Goal: Find specific page/section: Find specific page/section

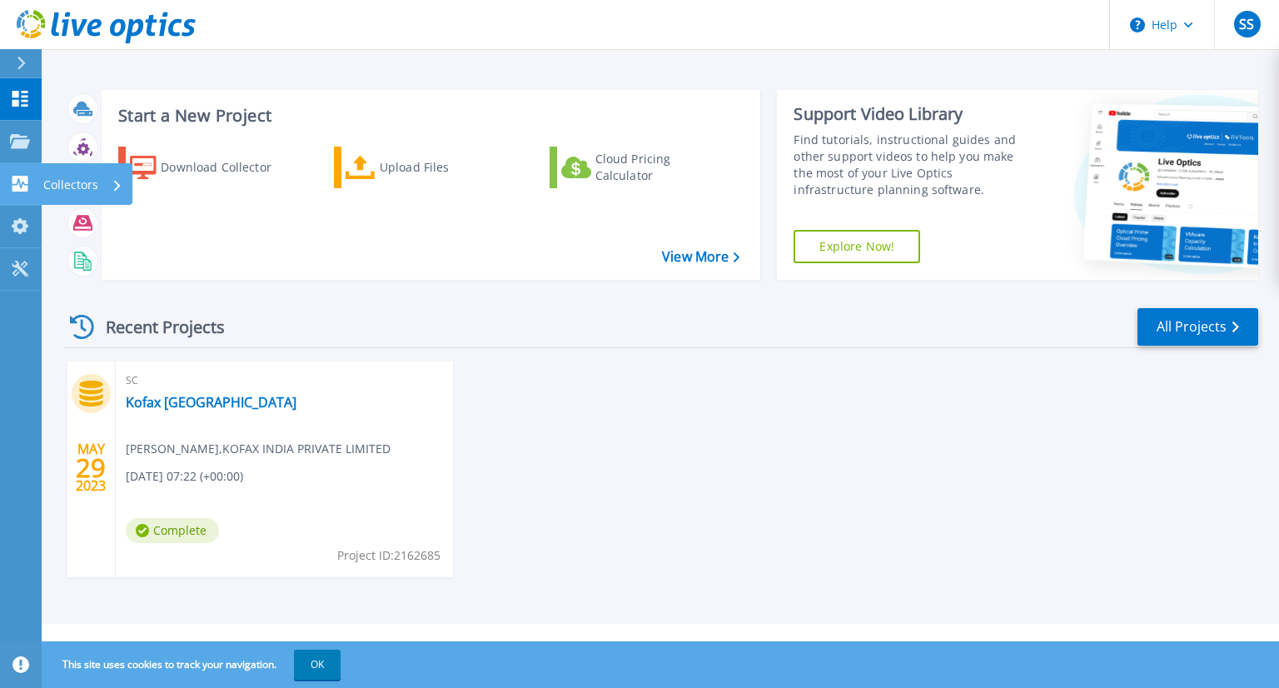
click at [18, 184] on icon at bounding box center [20, 184] width 16 height 16
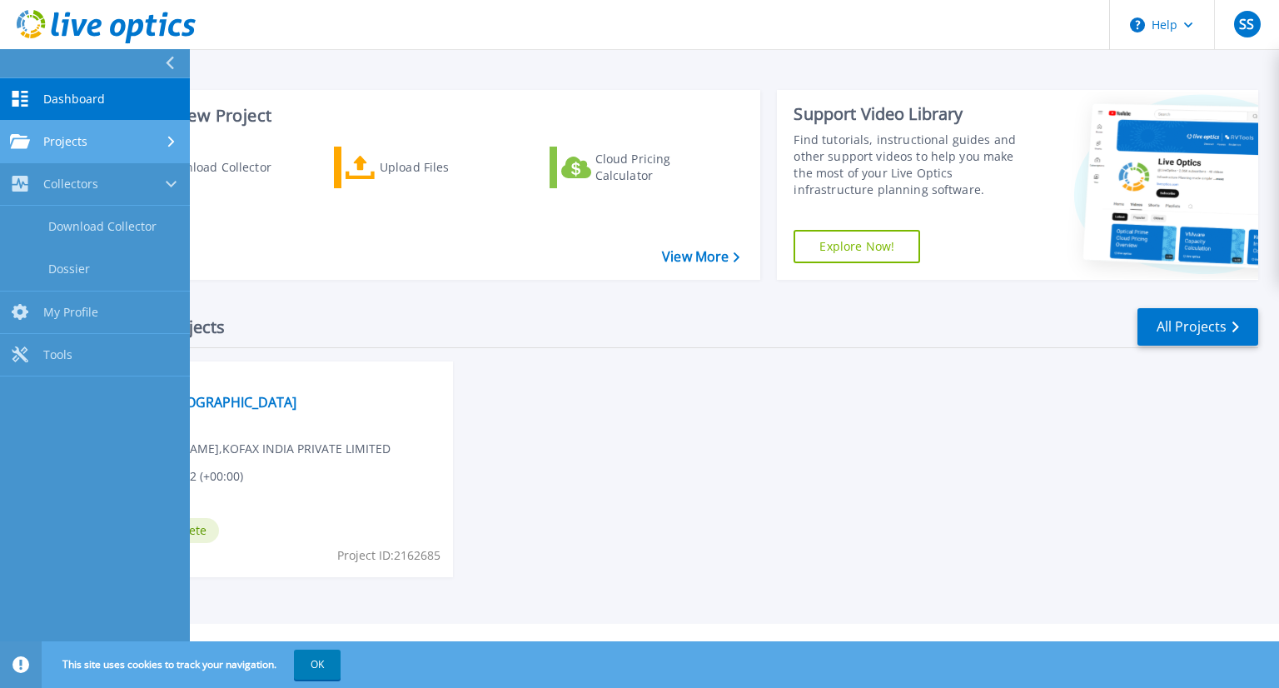
click at [67, 151] on link "Projects Projects" at bounding box center [95, 142] width 190 height 42
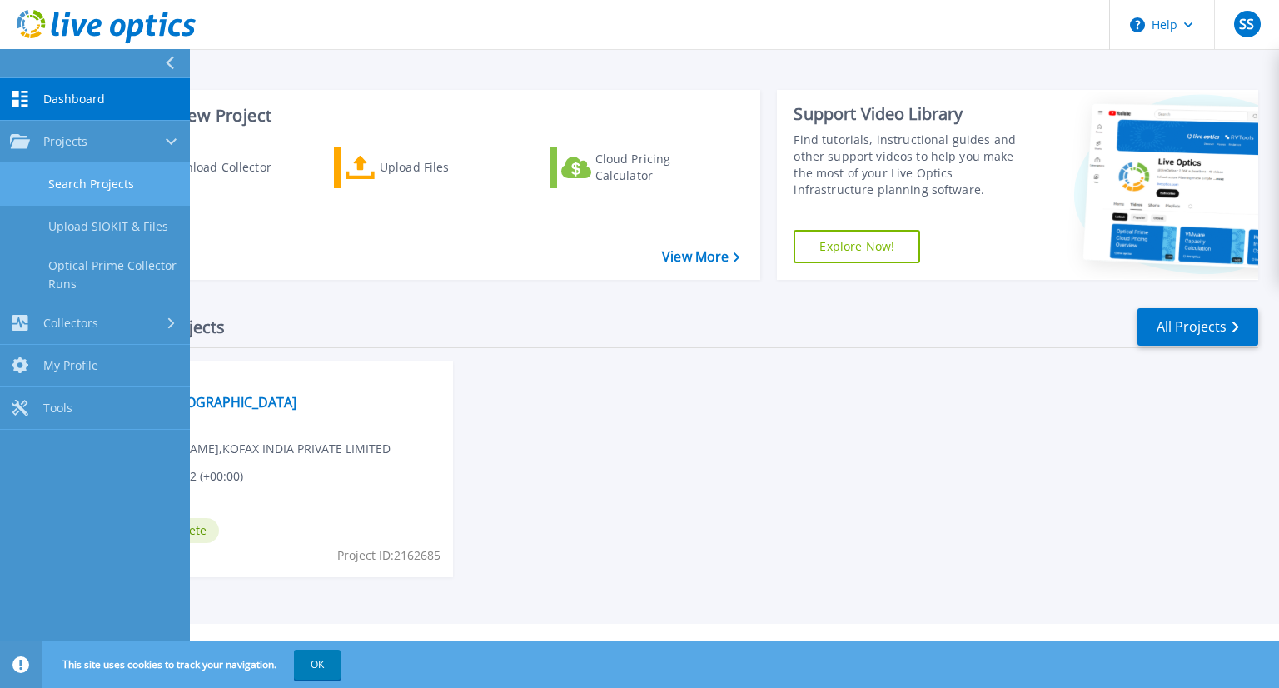
click at [77, 182] on link "Search Projects" at bounding box center [95, 184] width 190 height 42
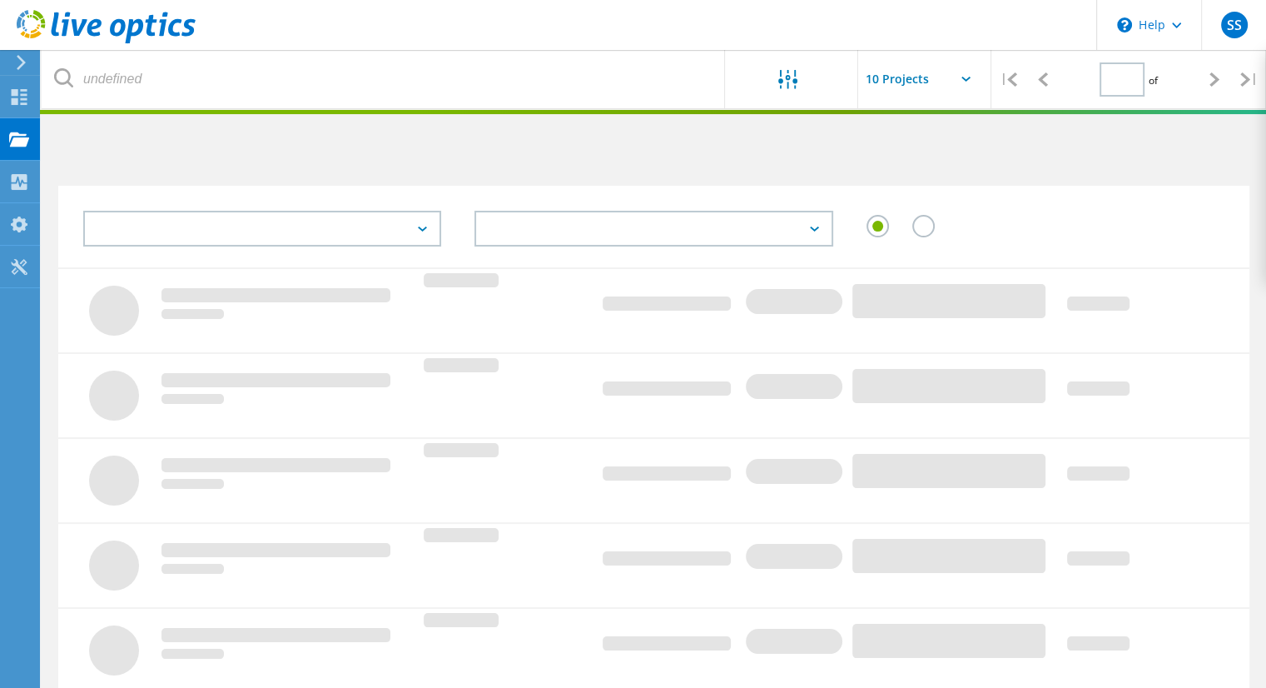
type input "1"
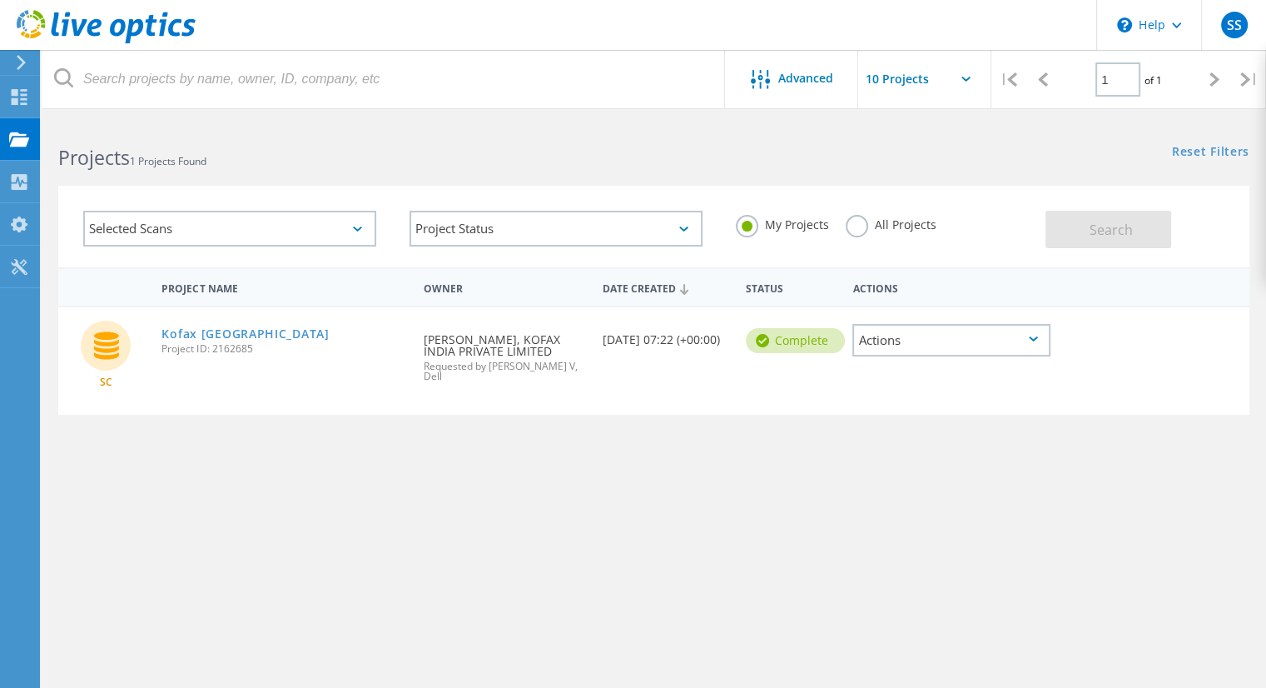
click at [346, 225] on div "Selected Scans" at bounding box center [229, 229] width 293 height 36
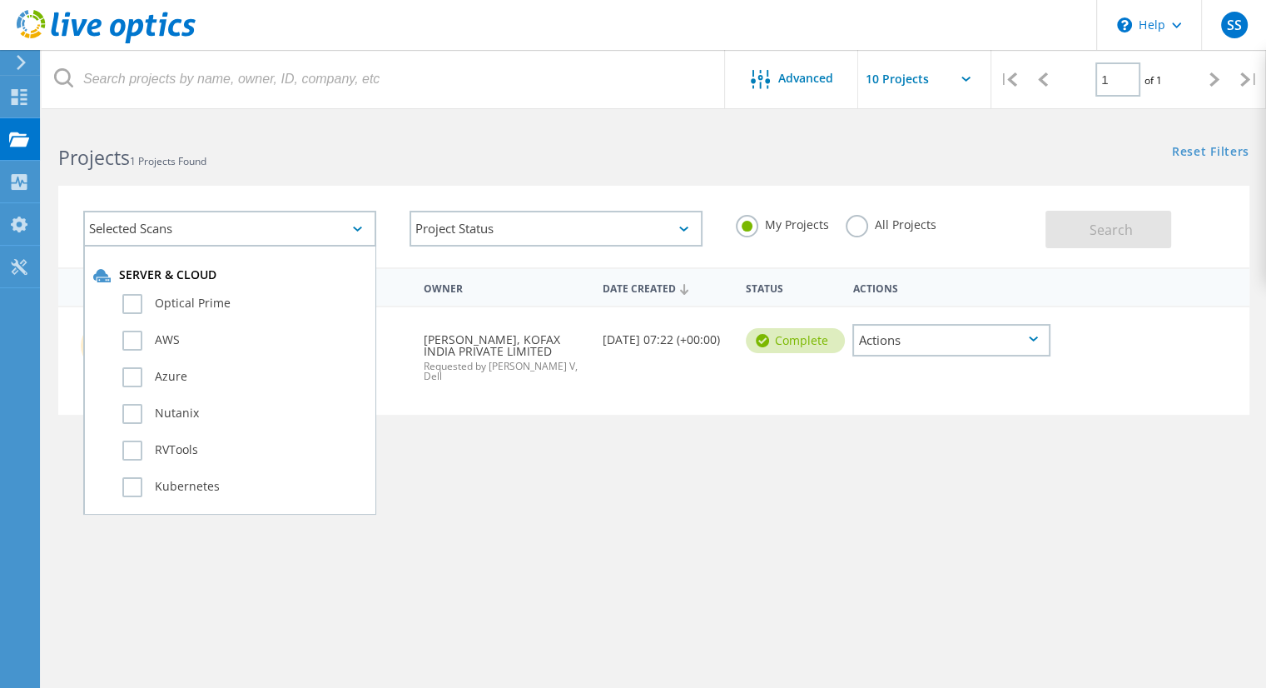
click at [346, 225] on div "Selected Scans" at bounding box center [229, 229] width 293 height 36
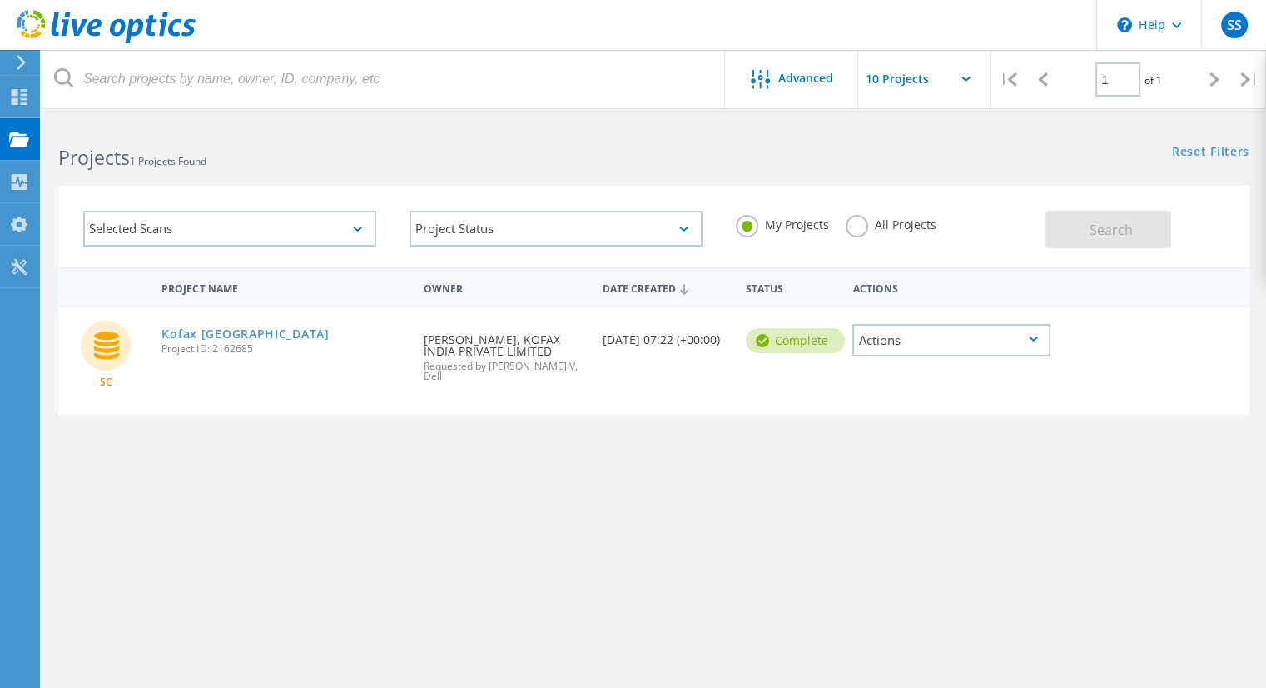
click at [863, 227] on label "All Projects" at bounding box center [891, 223] width 91 height 16
click at [0, 0] on input "All Projects" at bounding box center [0, 0] width 0 height 0
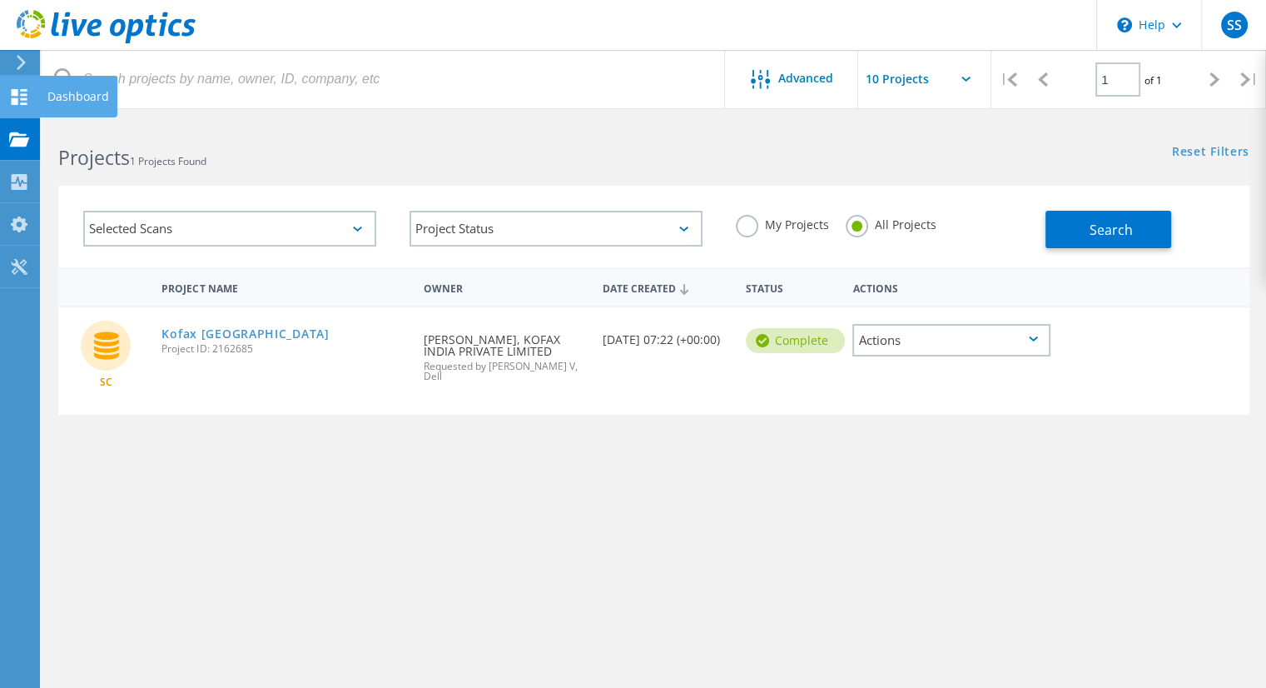
click at [23, 102] on use at bounding box center [20, 97] width 16 height 16
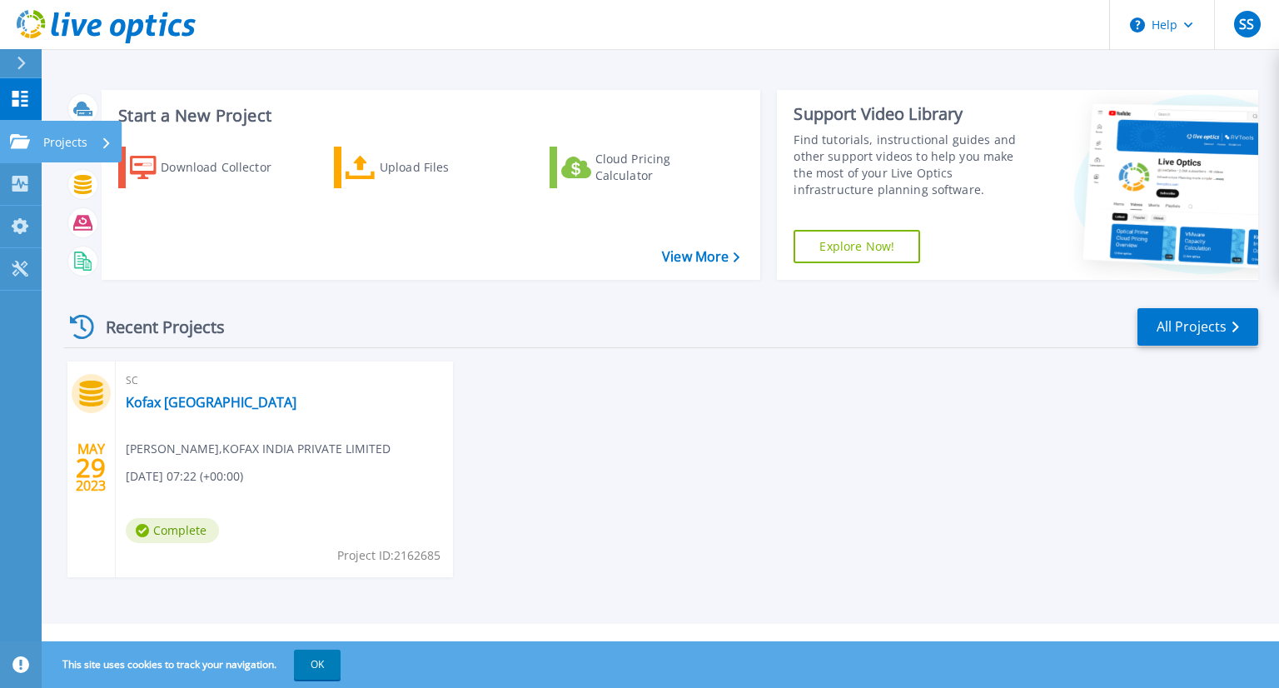
click at [67, 142] on p "Projects" at bounding box center [65, 142] width 44 height 43
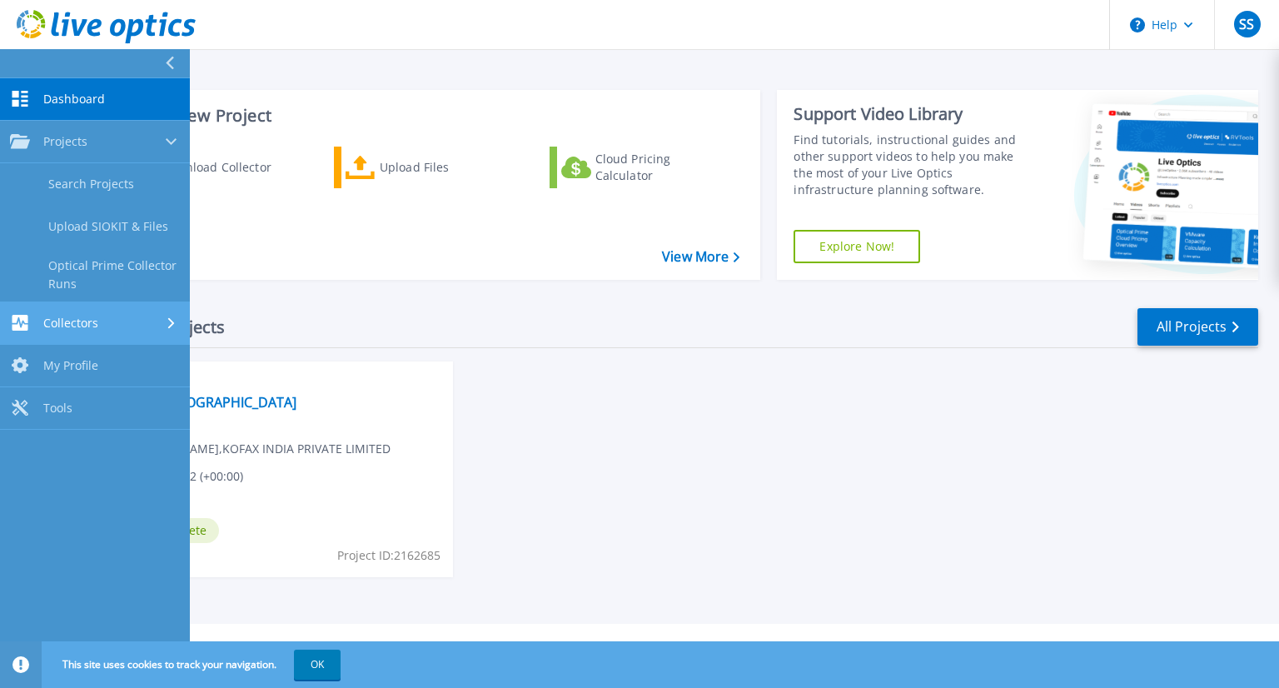
click at [88, 324] on span "Collectors" at bounding box center [70, 323] width 55 height 15
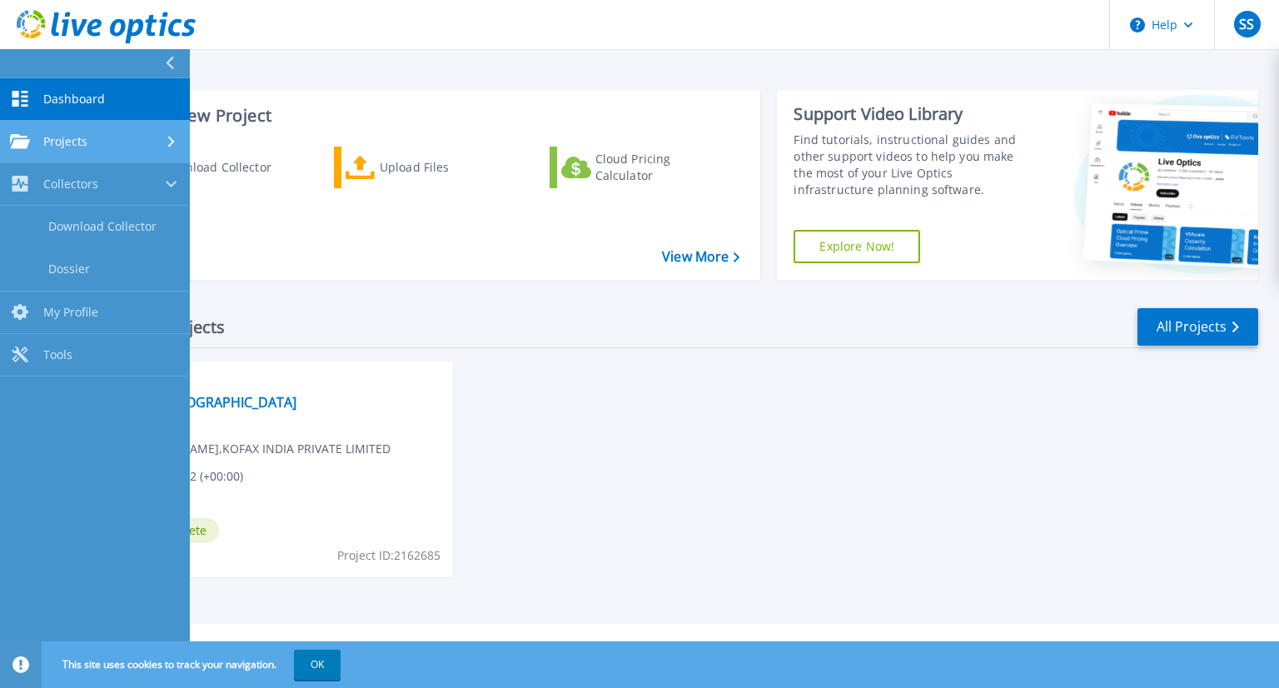
click at [89, 144] on div "Projects" at bounding box center [95, 141] width 170 height 15
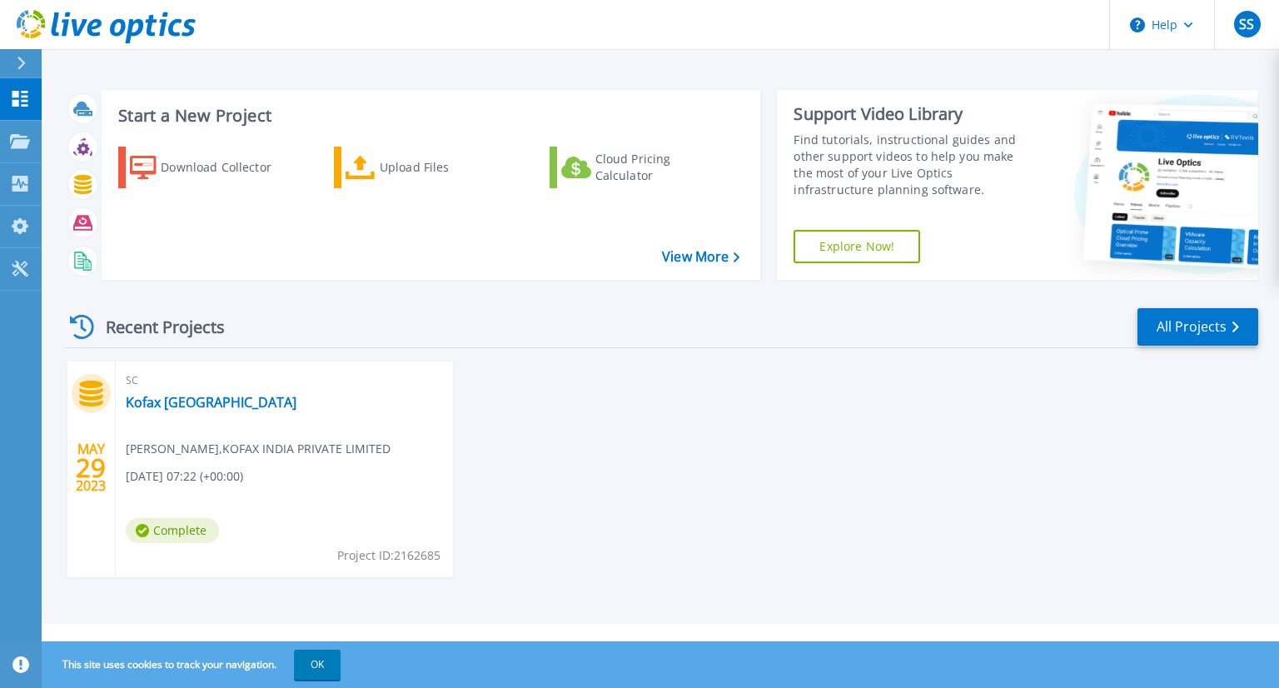
click at [816, 472] on div "MAY 29 2023 SC Kofax Hyderabad Satya Srinivas , KOFAX INDIA PRIVATE LIMITED 05/…" at bounding box center [654, 485] width 1207 height 249
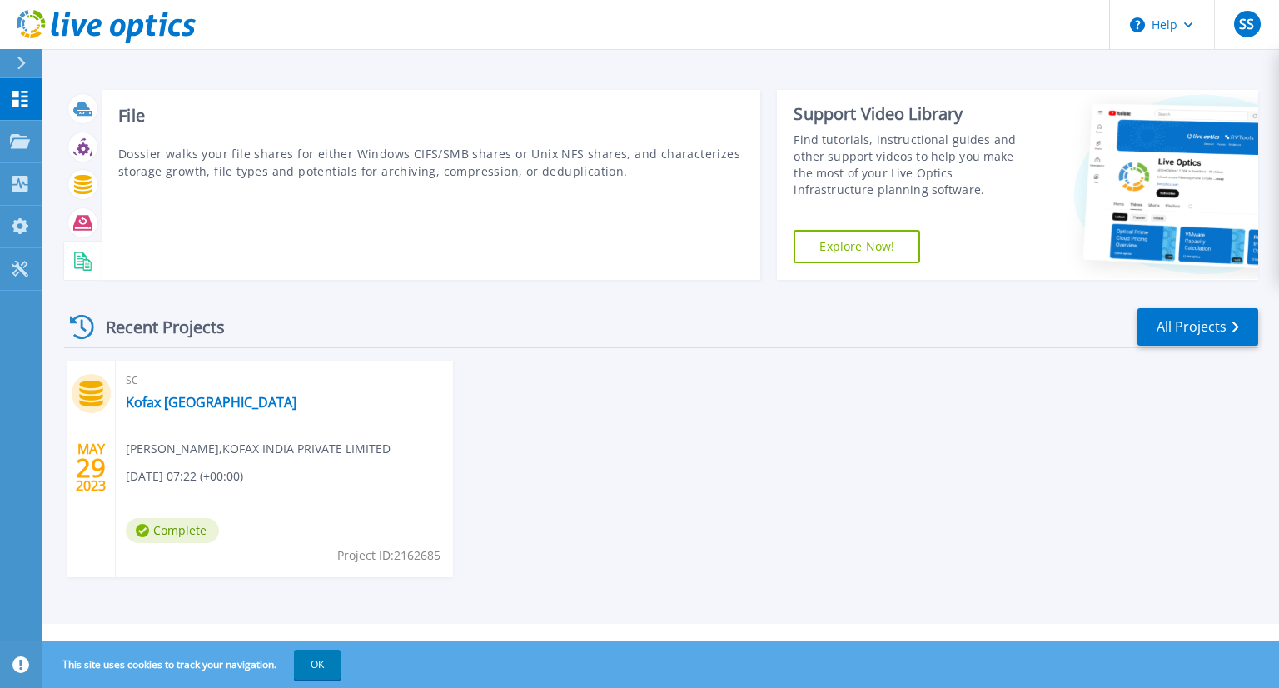
click at [77, 264] on icon at bounding box center [82, 260] width 19 height 19
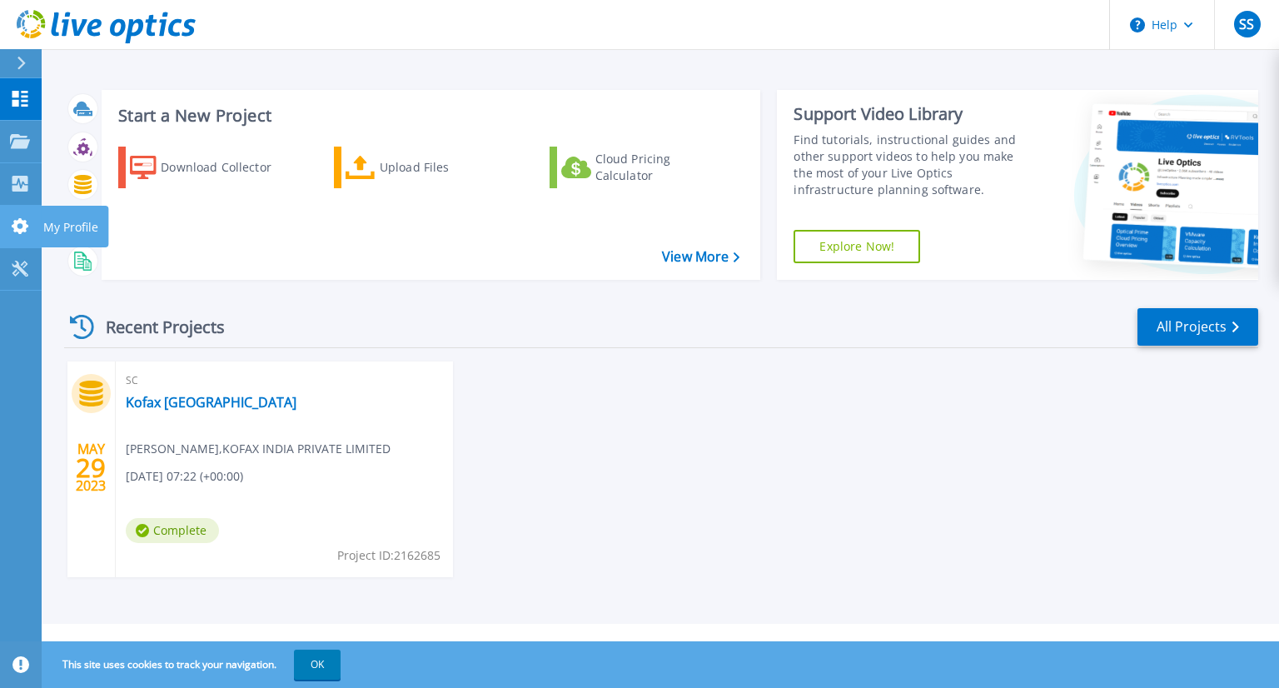
click at [21, 218] on icon at bounding box center [20, 226] width 20 height 16
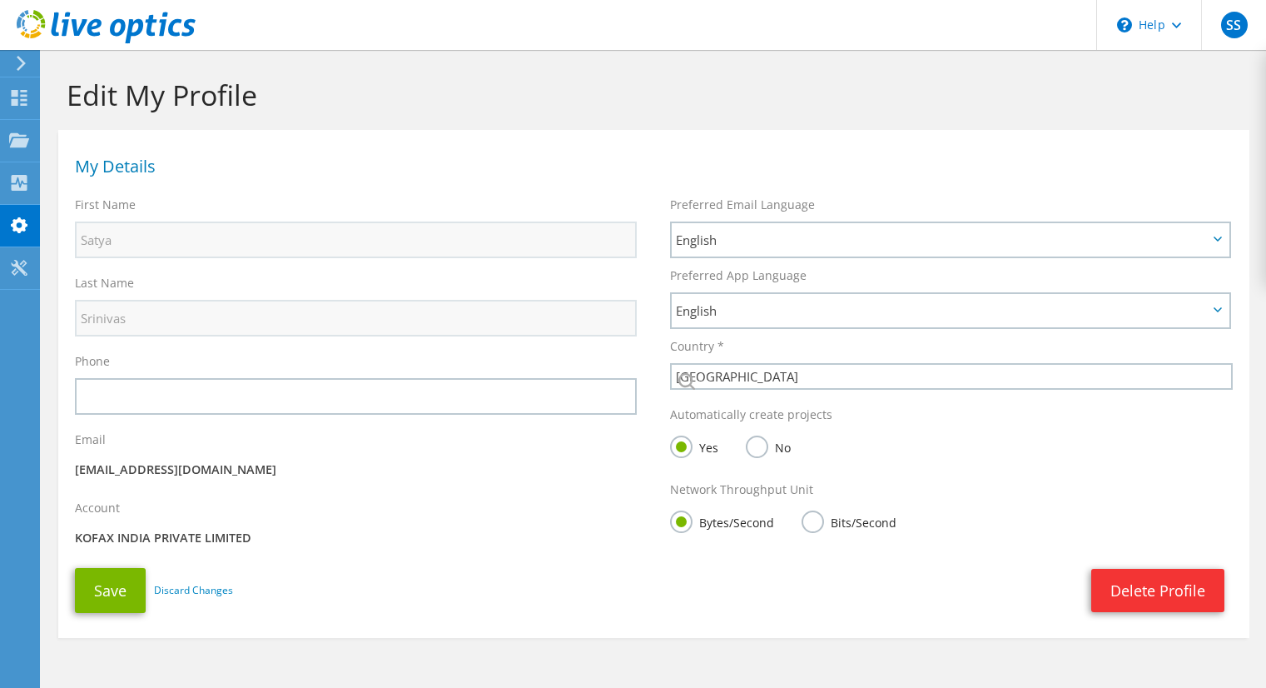
select select "101"
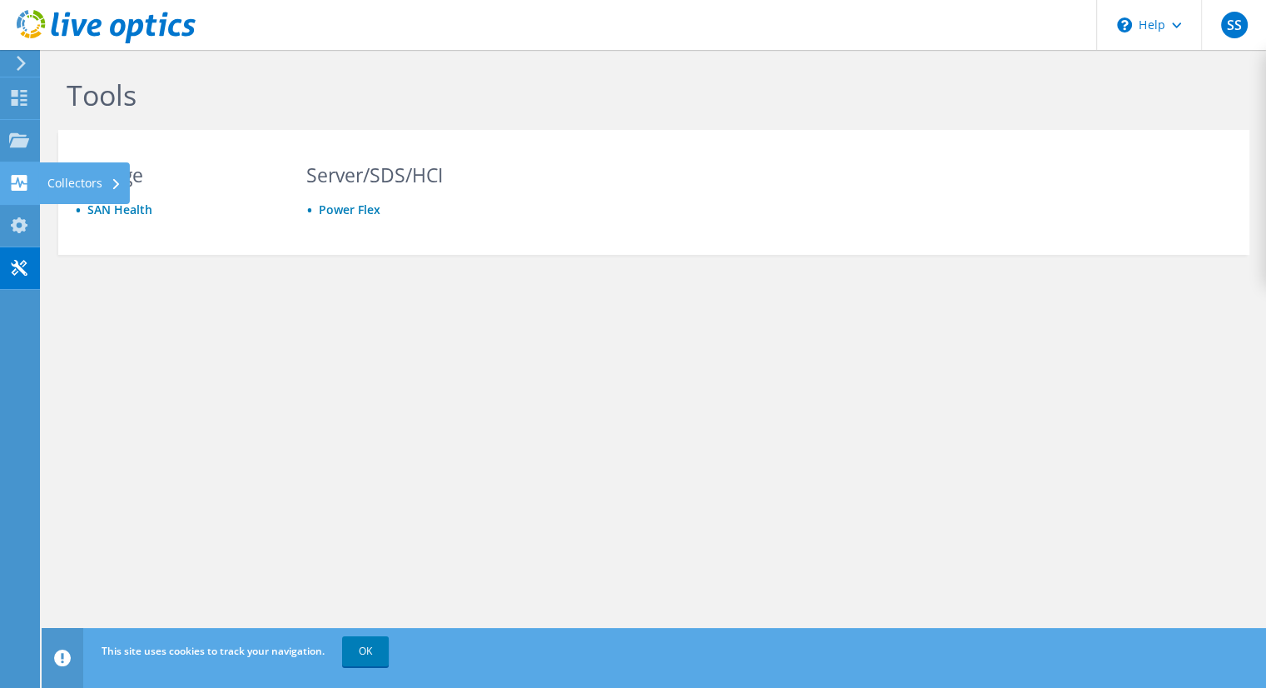
click at [18, 188] on use at bounding box center [20, 183] width 16 height 16
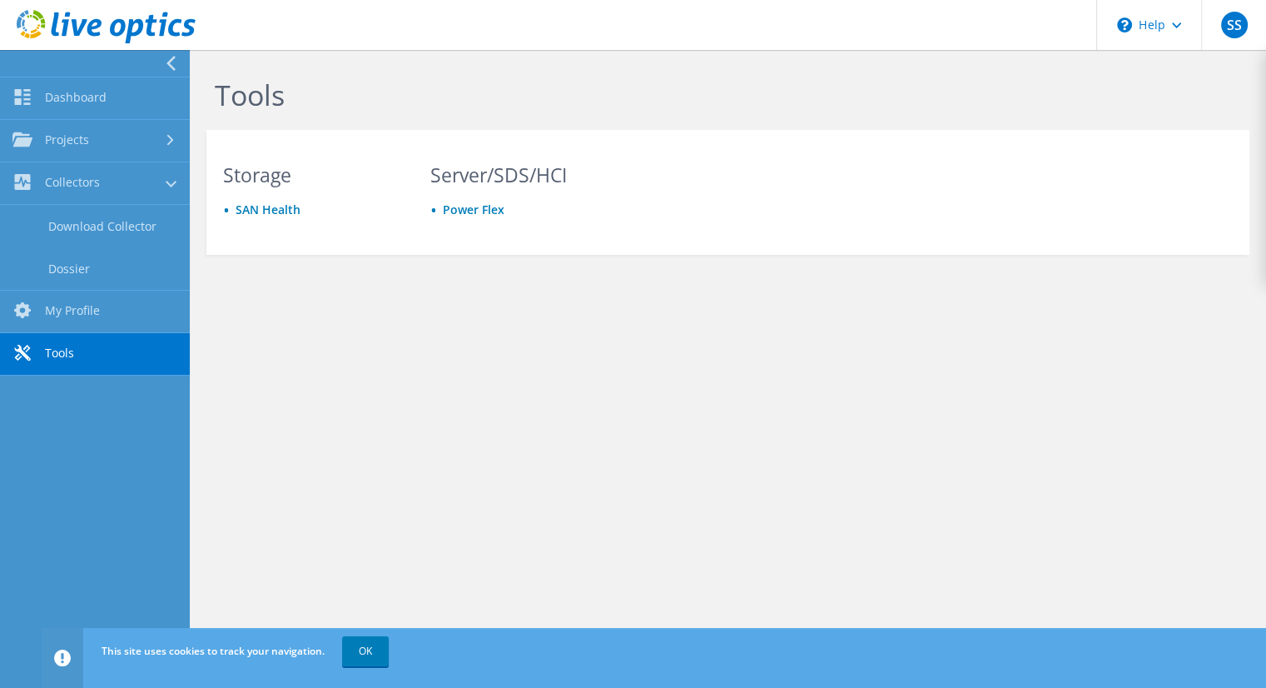
click at [504, 367] on div "Tools Storage [GEOGRAPHIC_DATA] Server/SDS/HCI Power Flex Privacy Policy Cookie…" at bounding box center [728, 369] width 1077 height 638
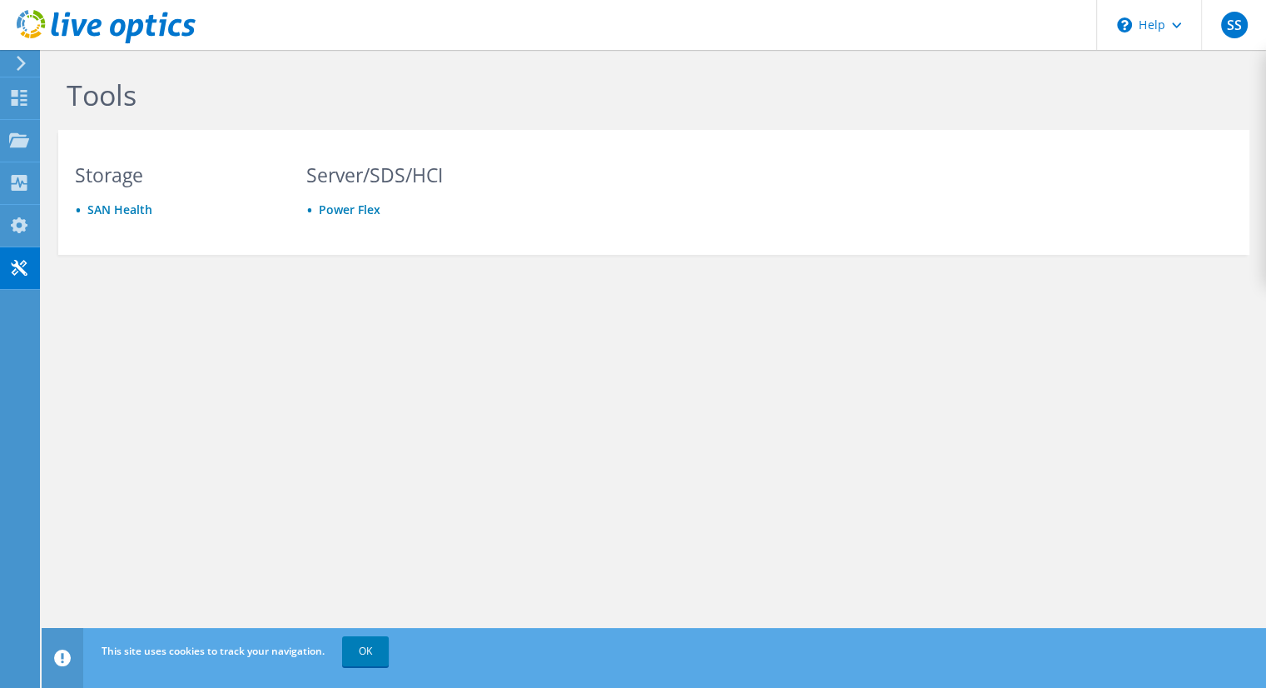
click at [741, 348] on div "Tools Storage SAN Health Server/SDS/HCI Power Flex" at bounding box center [654, 202] width 1225 height 305
click at [22, 67] on icon at bounding box center [21, 63] width 12 height 15
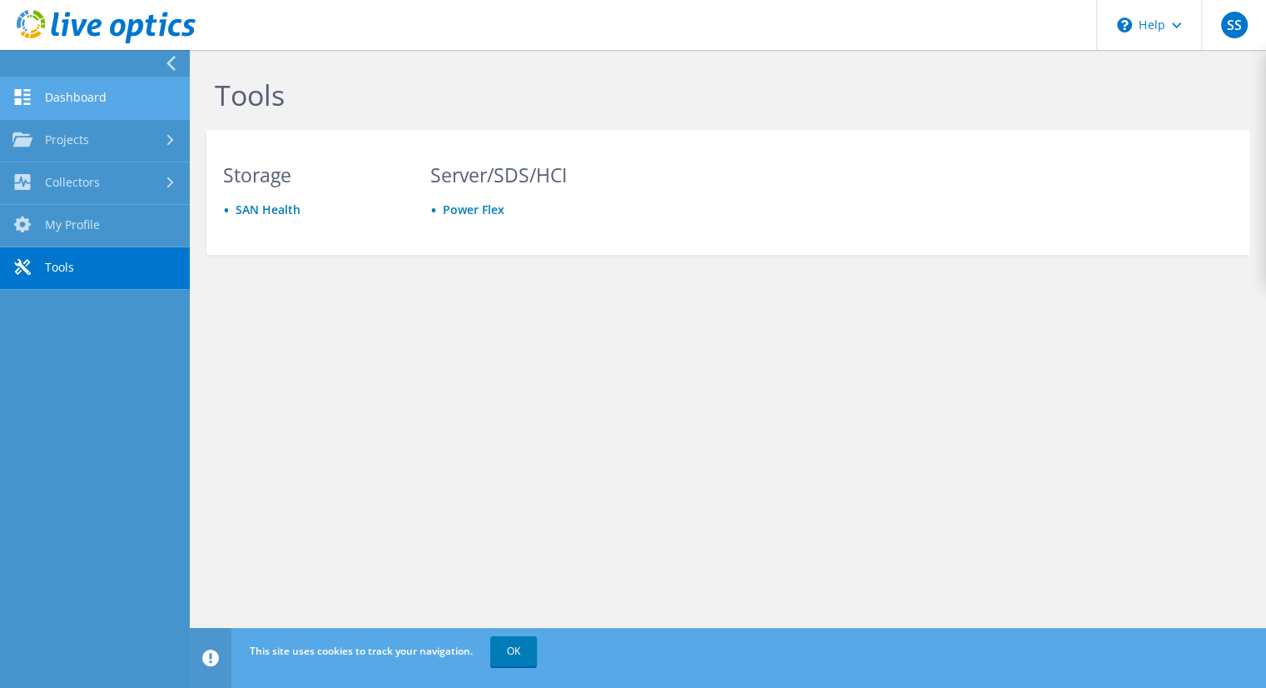
click at [55, 98] on link "Dashboard" at bounding box center [95, 98] width 190 height 42
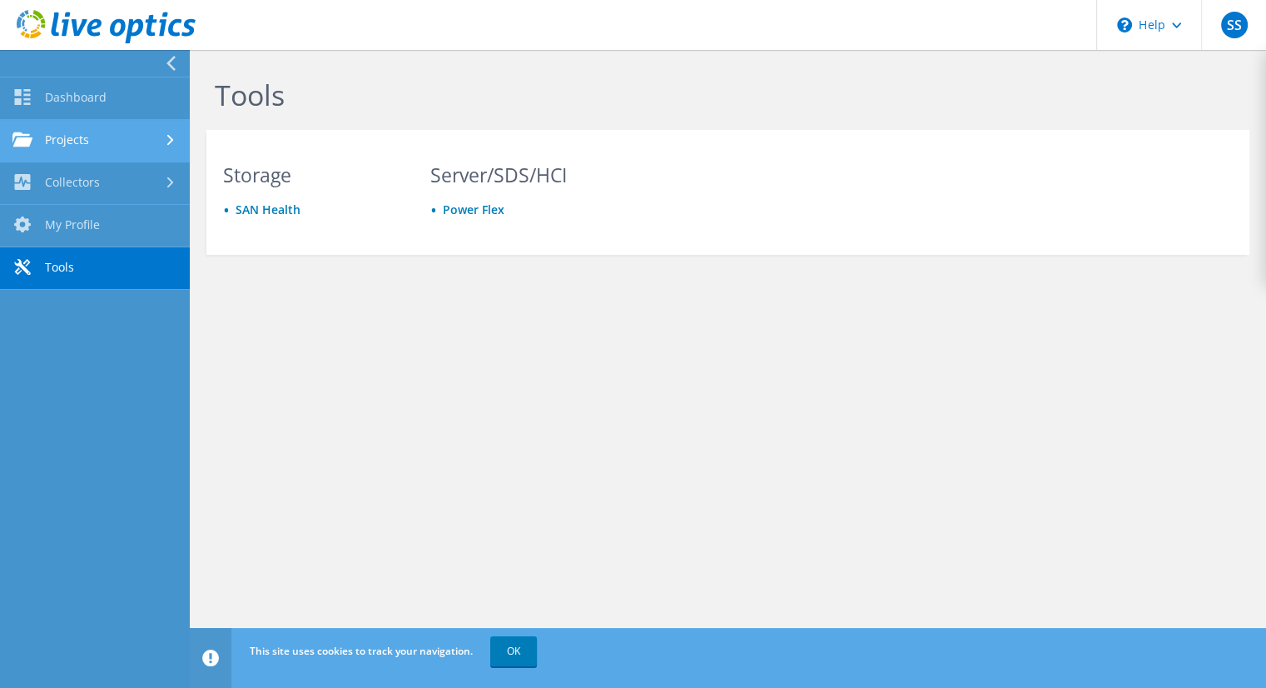
click at [73, 147] on link "Projects" at bounding box center [95, 141] width 190 height 42
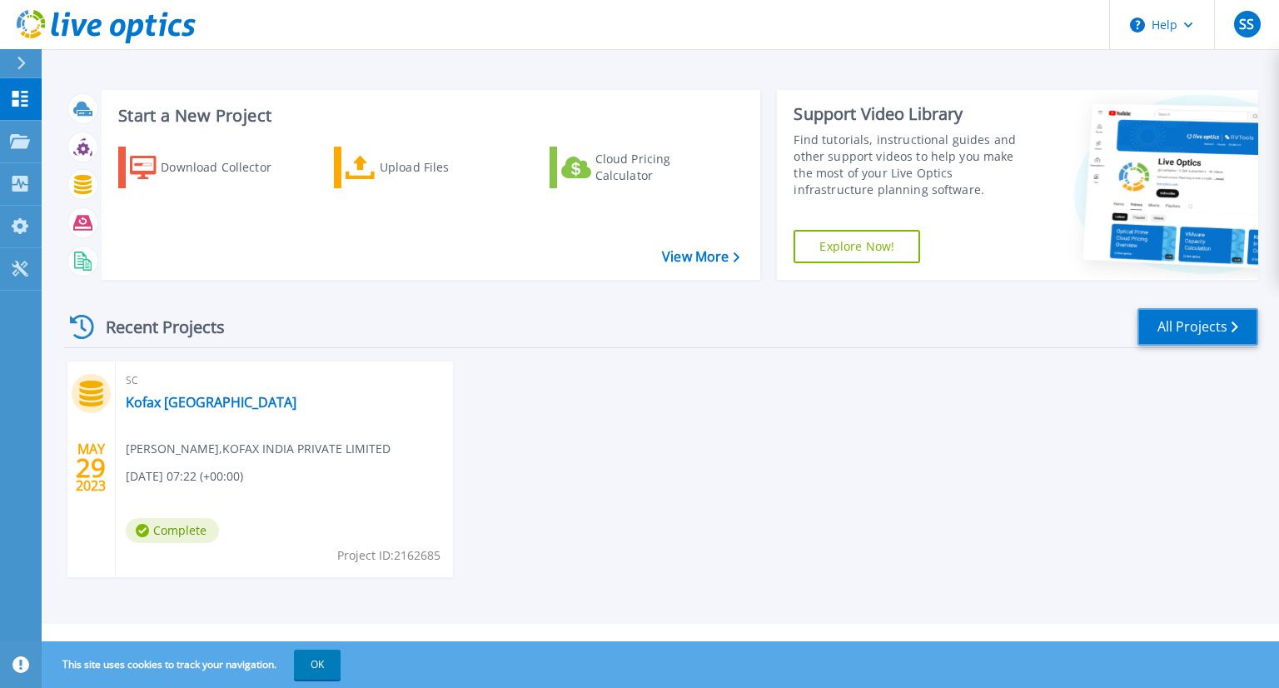
click at [1211, 322] on link "All Projects" at bounding box center [1197, 326] width 121 height 37
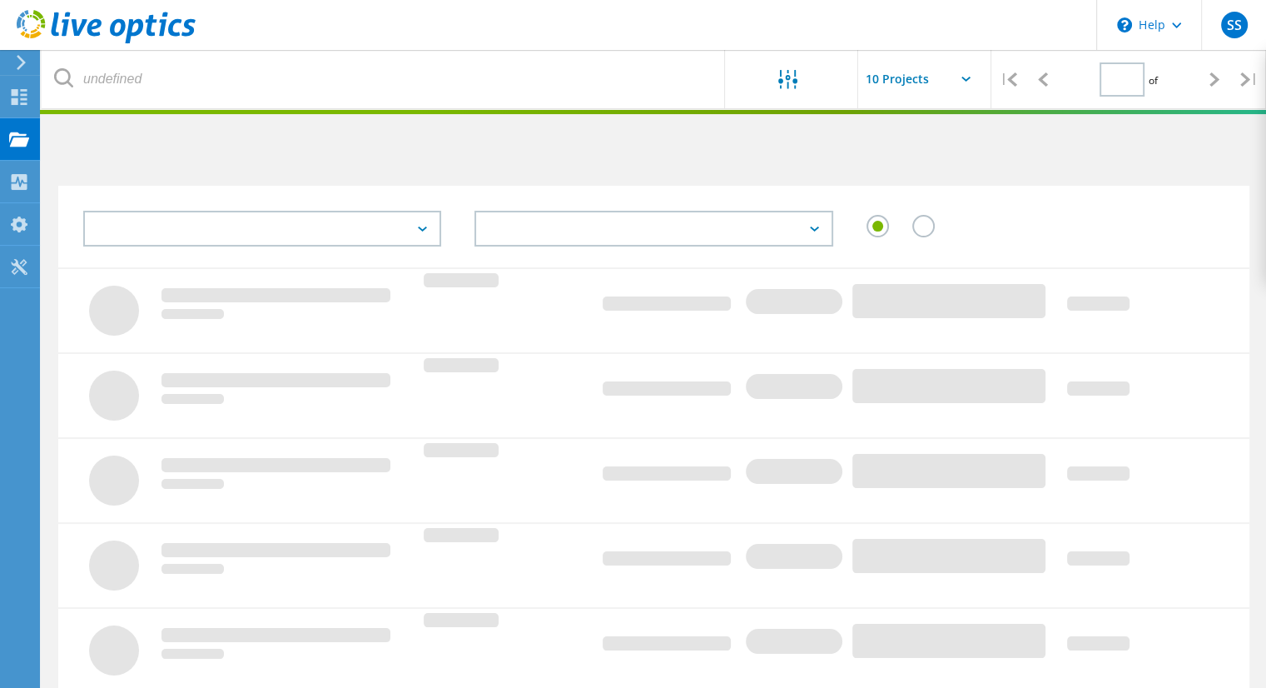
type input "1"
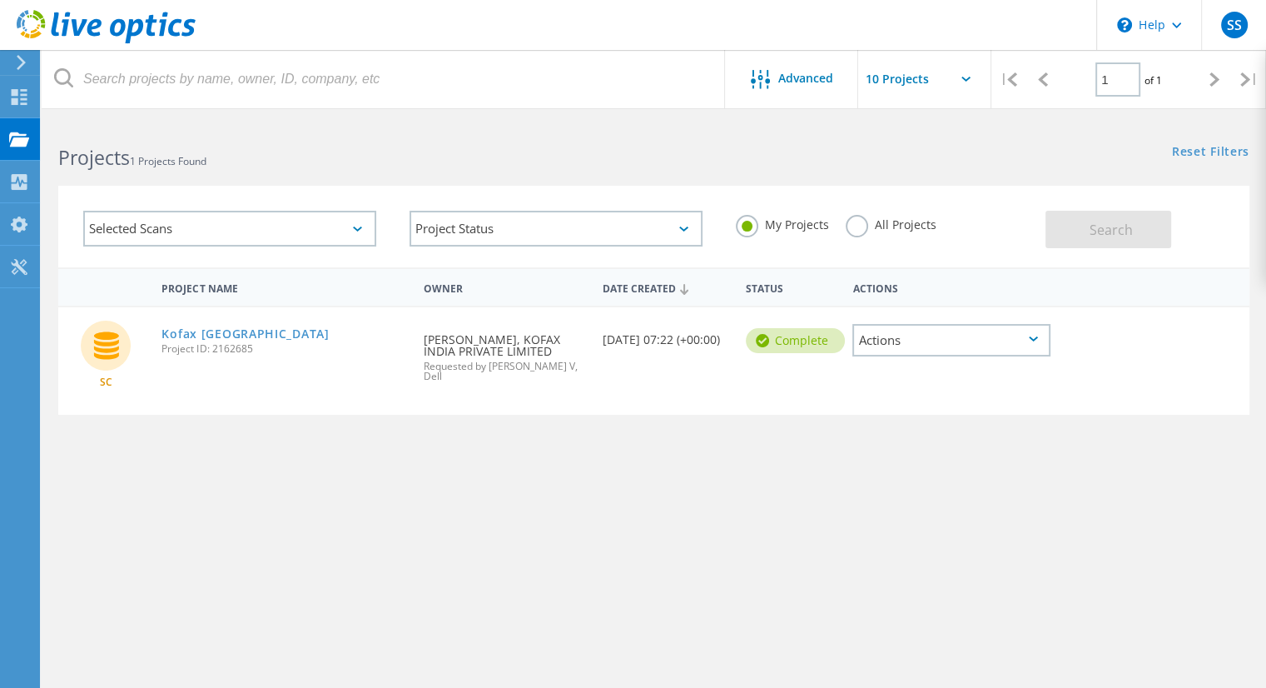
click at [237, 234] on div "Selected Scans" at bounding box center [229, 229] width 293 height 36
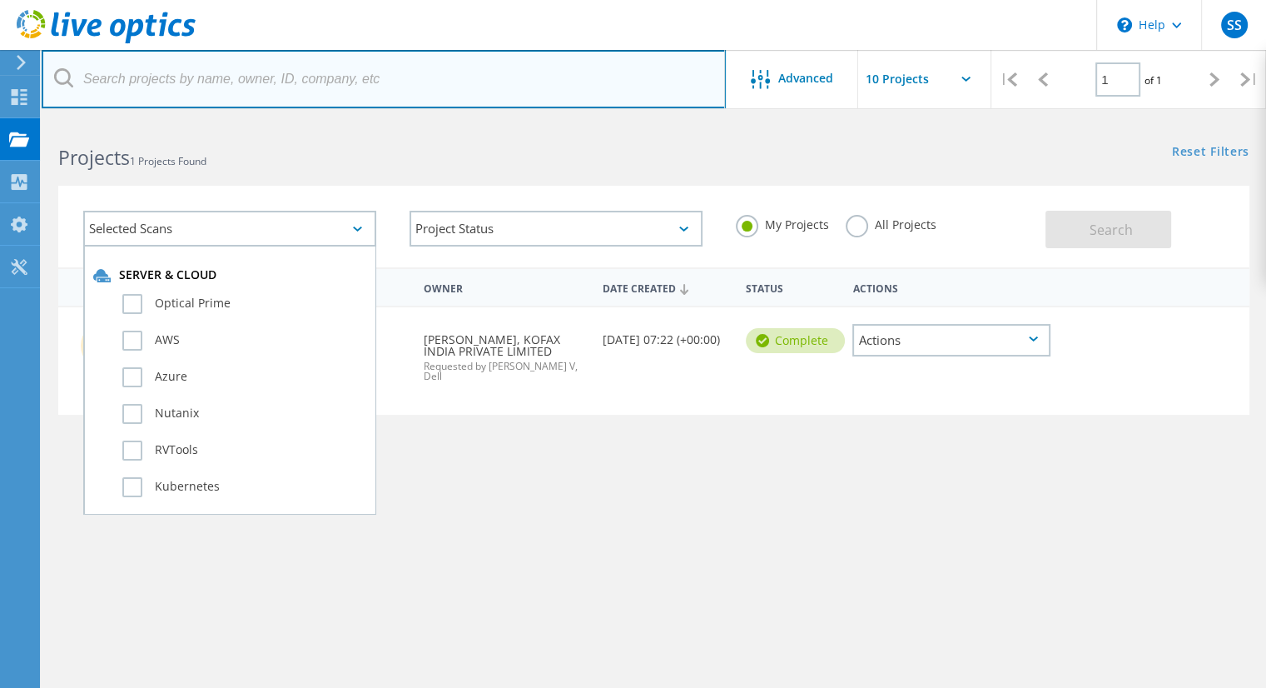
click at [462, 106] on input "text" at bounding box center [384, 79] width 684 height 58
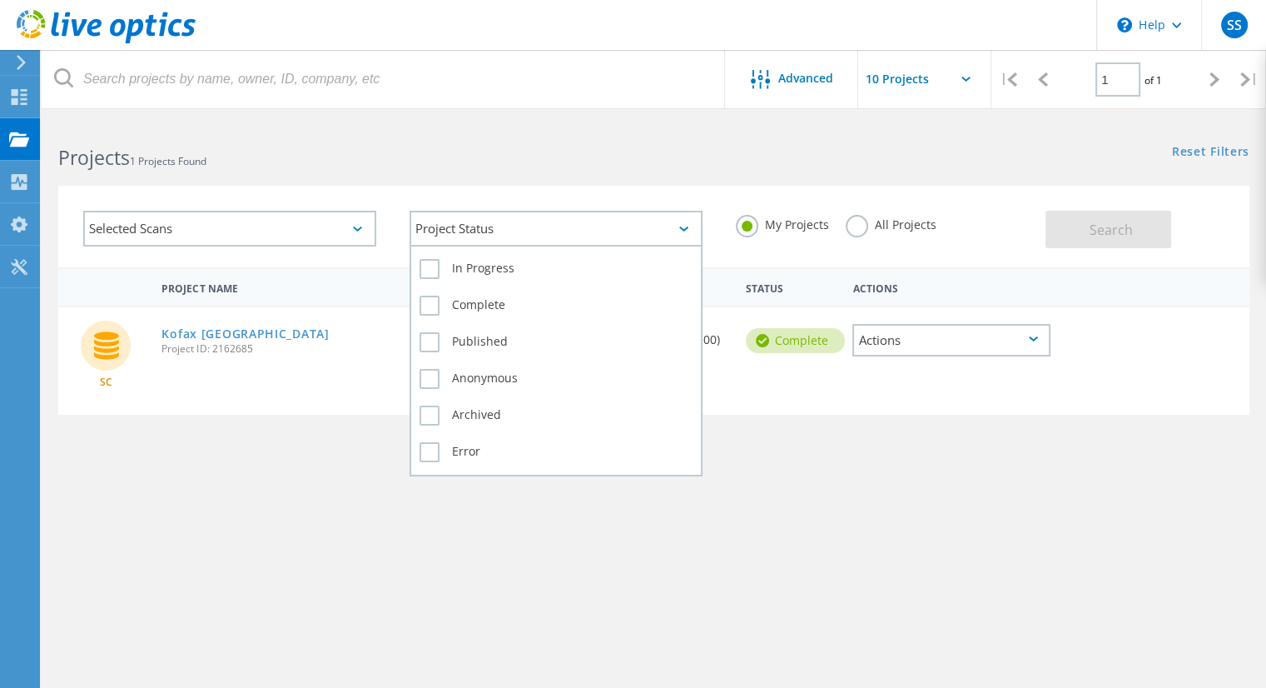
click at [530, 232] on div "Project Status" at bounding box center [556, 229] width 293 height 36
click at [489, 264] on label "In Progress" at bounding box center [556, 269] width 273 height 20
click at [0, 0] on input "In Progress" at bounding box center [0, 0] width 0 height 0
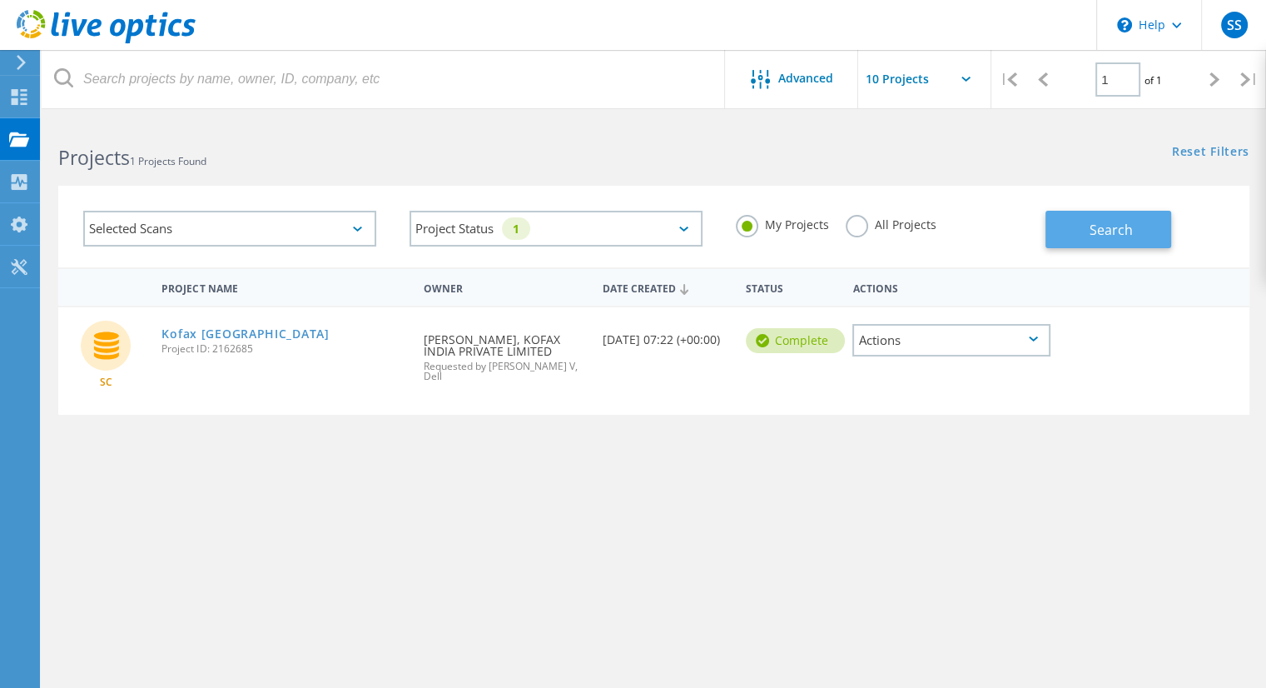
click at [1122, 225] on span "Search" at bounding box center [1111, 230] width 43 height 18
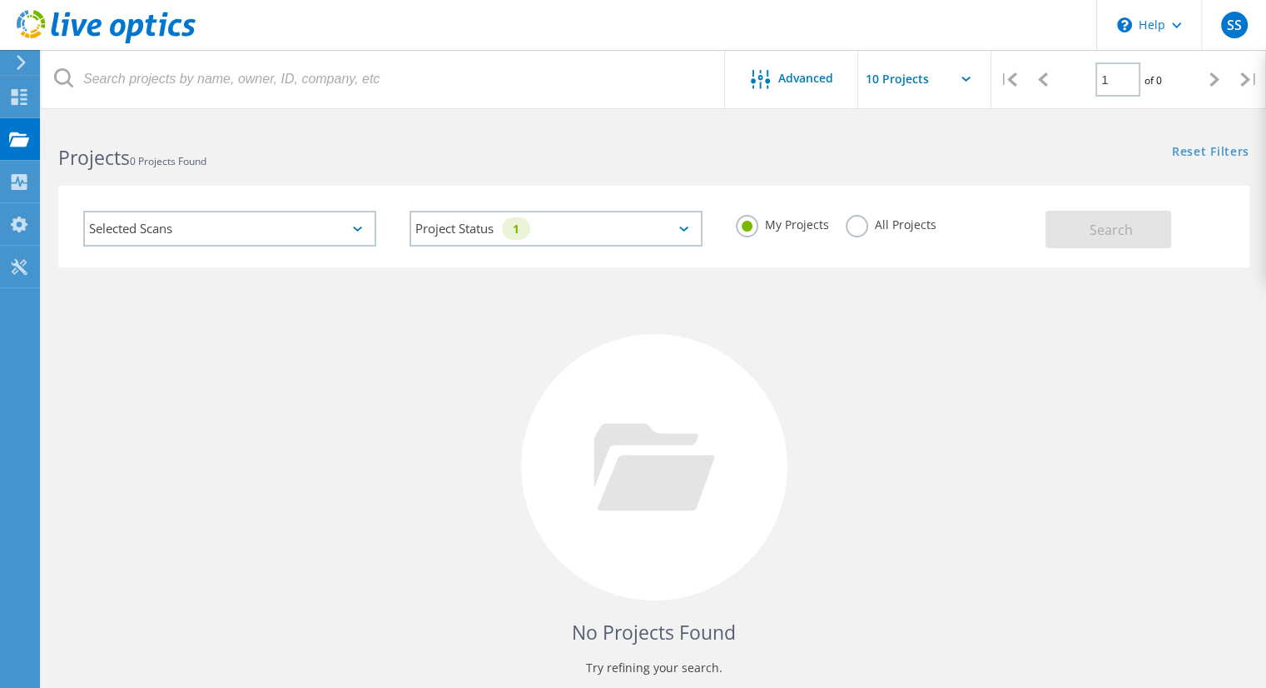
click at [866, 227] on label "All Projects" at bounding box center [891, 223] width 91 height 16
click at [0, 0] on input "All Projects" at bounding box center [0, 0] width 0 height 0
click at [1082, 222] on button "Search" at bounding box center [1109, 229] width 126 height 37
click at [19, 67] on use at bounding box center [21, 62] width 9 height 15
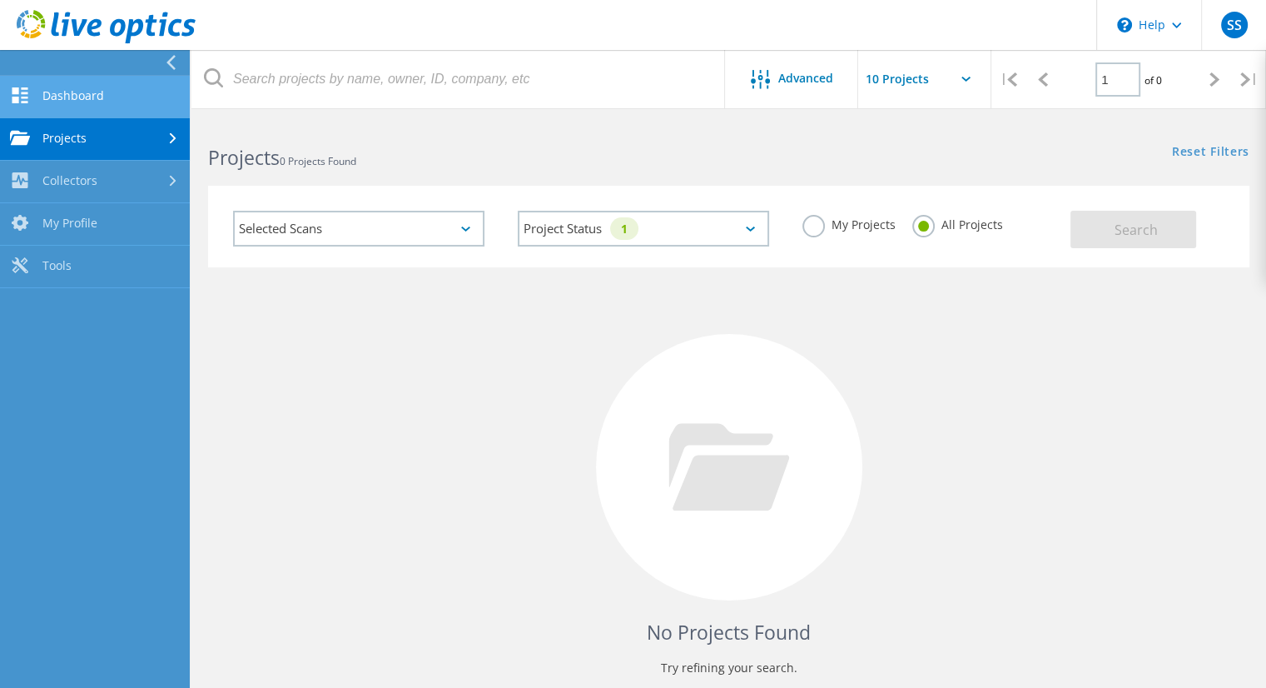
click at [54, 100] on link "Dashboard" at bounding box center [95, 97] width 190 height 42
